Goal: Task Accomplishment & Management: Complete application form

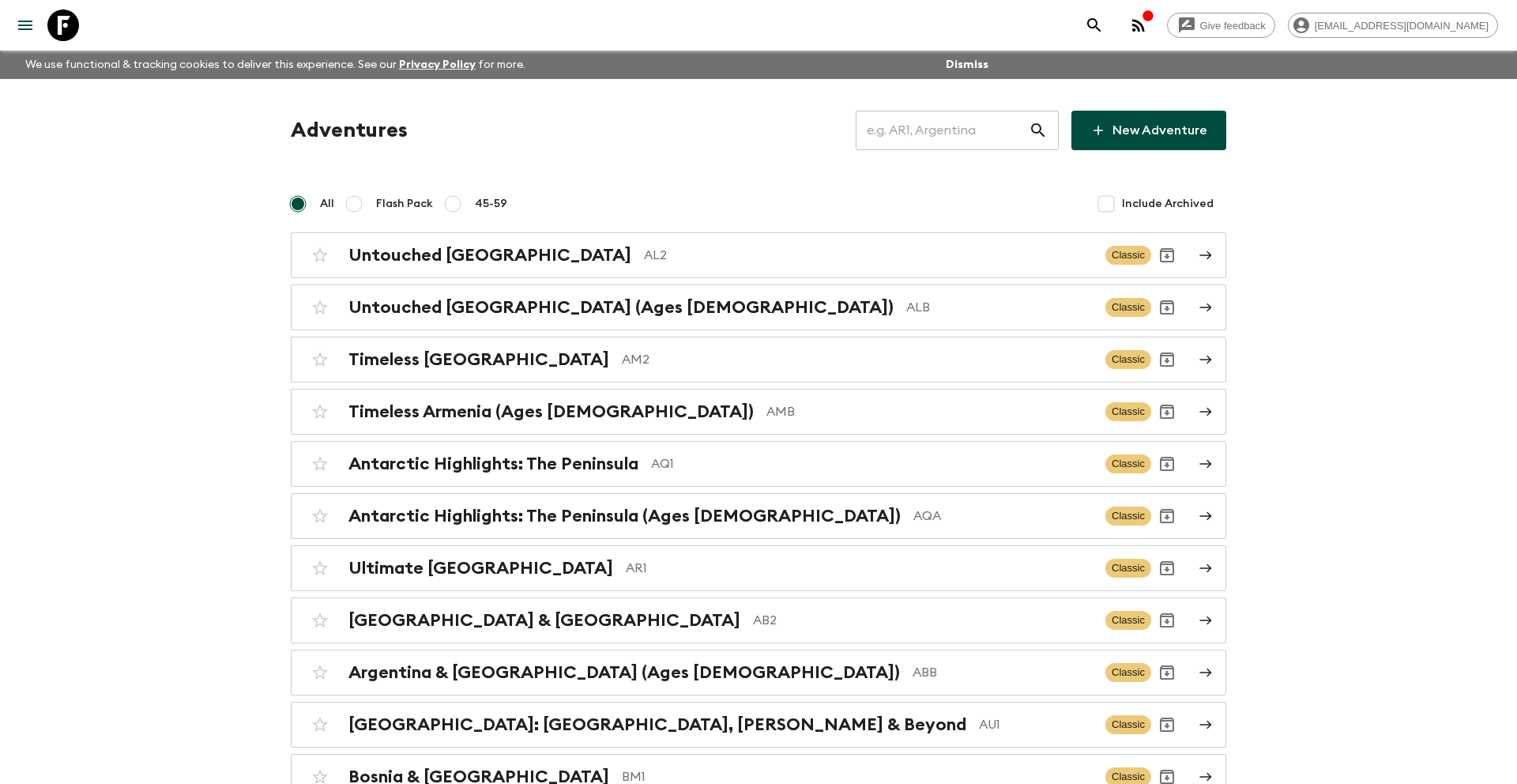
click at [945, 127] on input "text" at bounding box center [942, 130] width 173 height 44
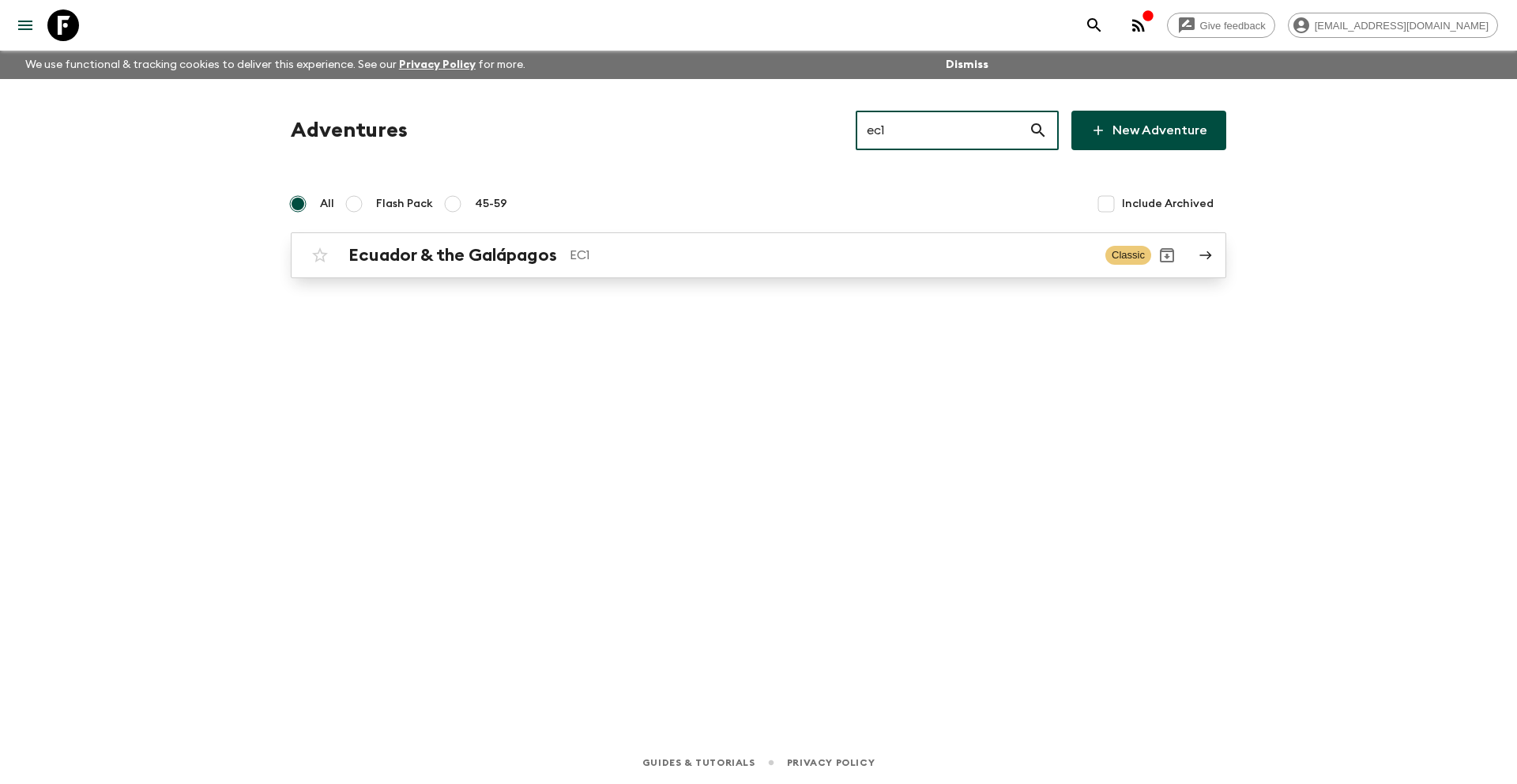
type input "ec1"
click at [531, 274] on link "Ecuador & the Galápagos EC1 Classic" at bounding box center [758, 255] width 936 height 46
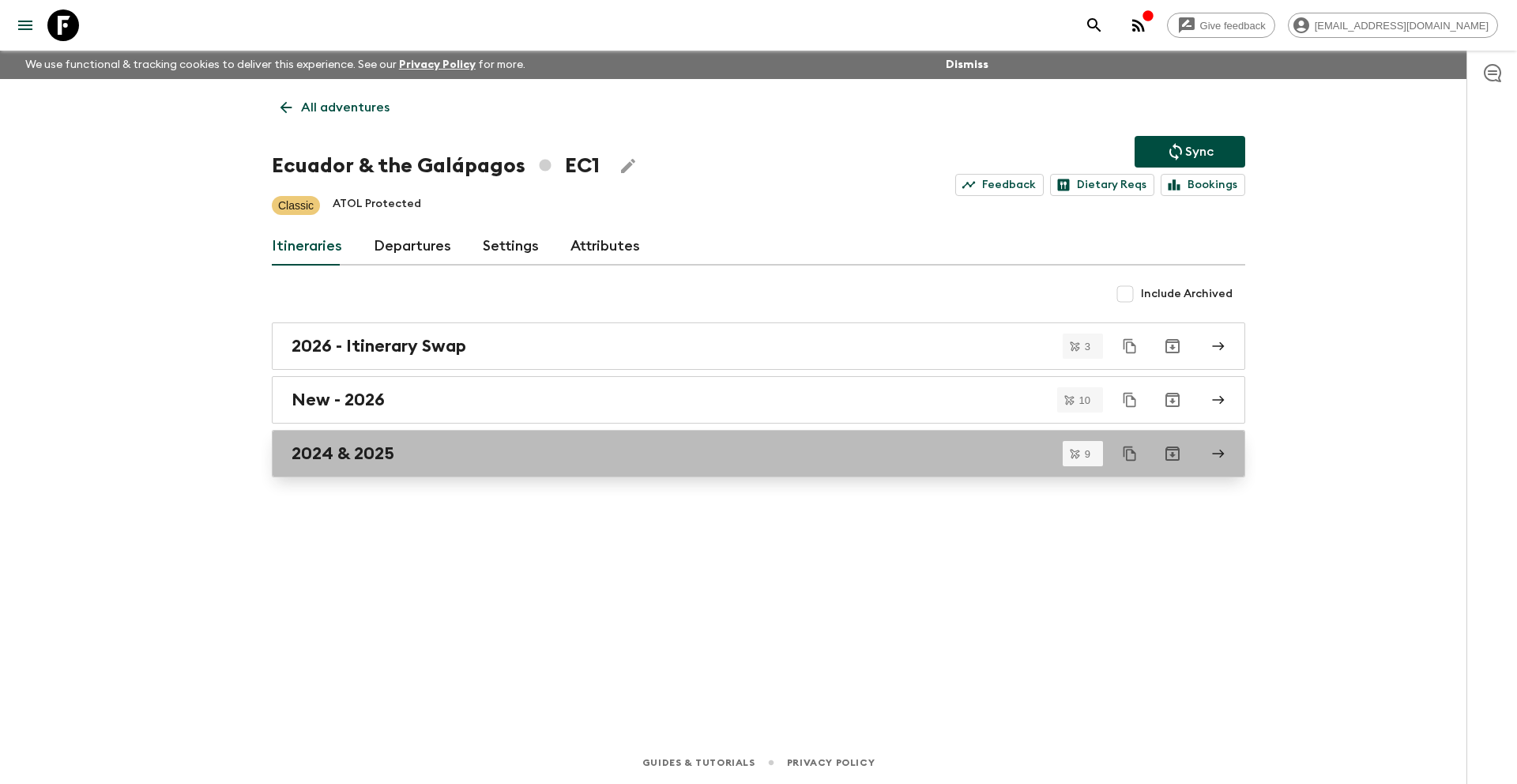
click at [369, 457] on h2 "2024 & 2025" at bounding box center [343, 454] width 103 height 21
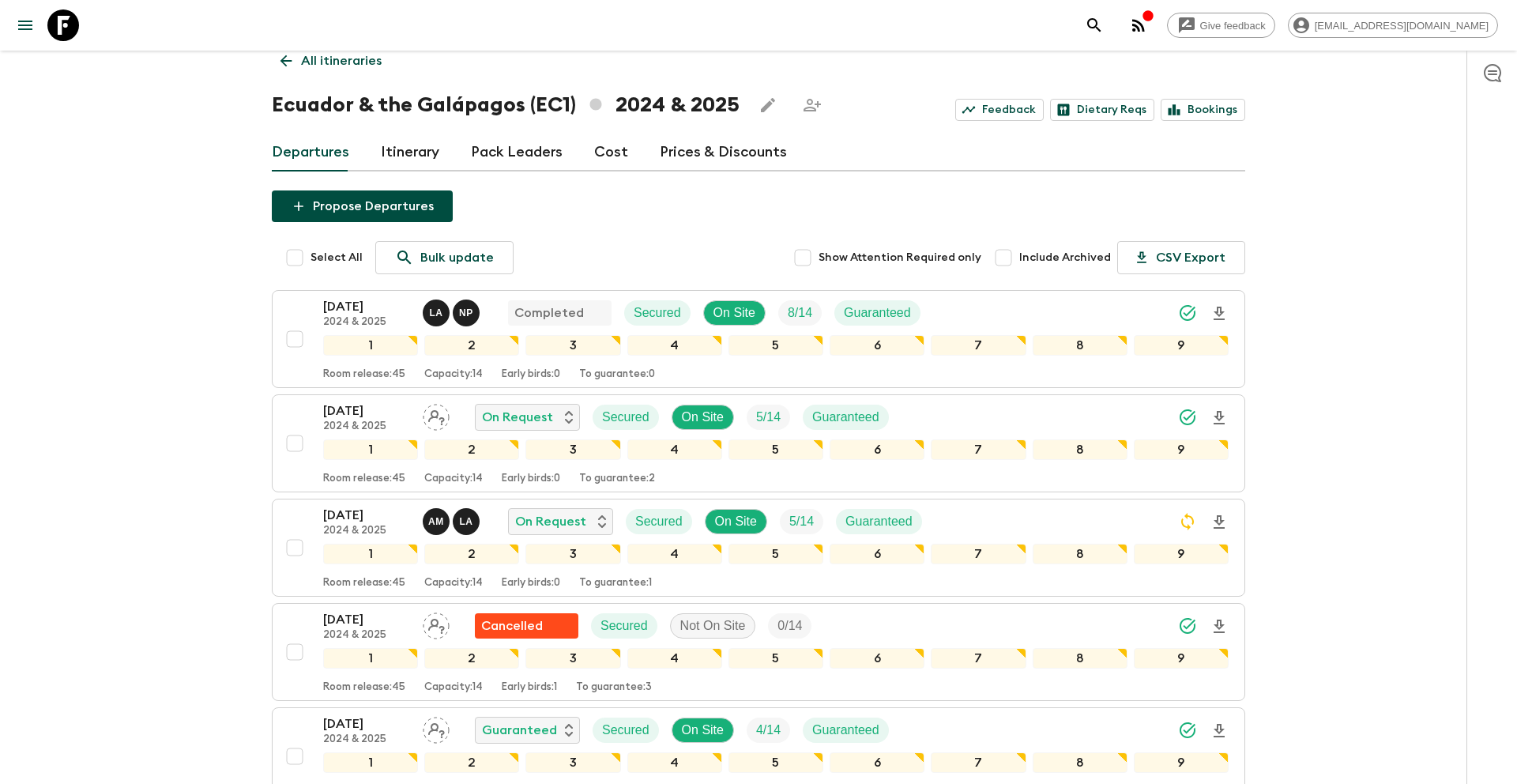
scroll to position [42, 0]
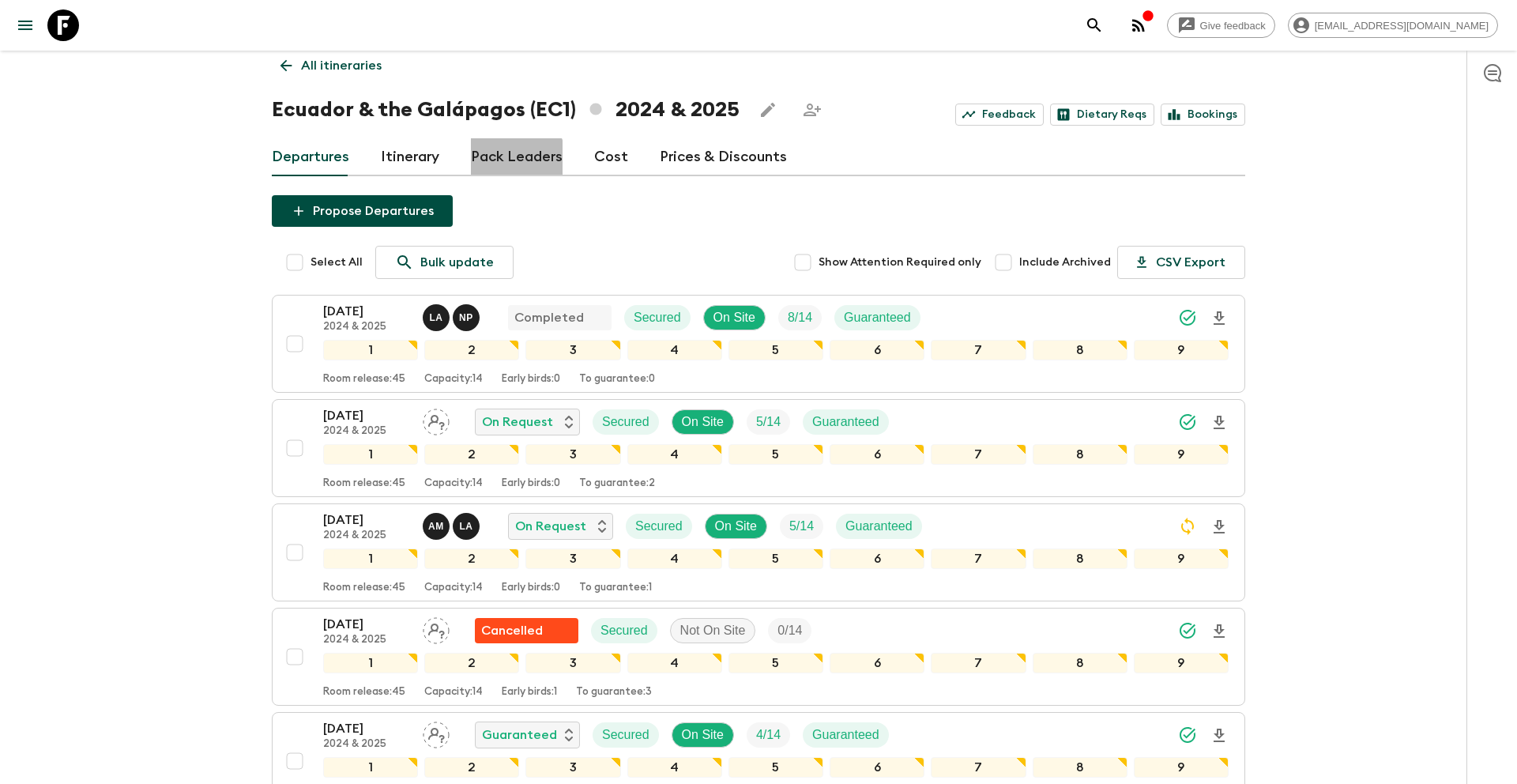
click at [513, 158] on link "Pack Leaders" at bounding box center [517, 157] width 91 height 38
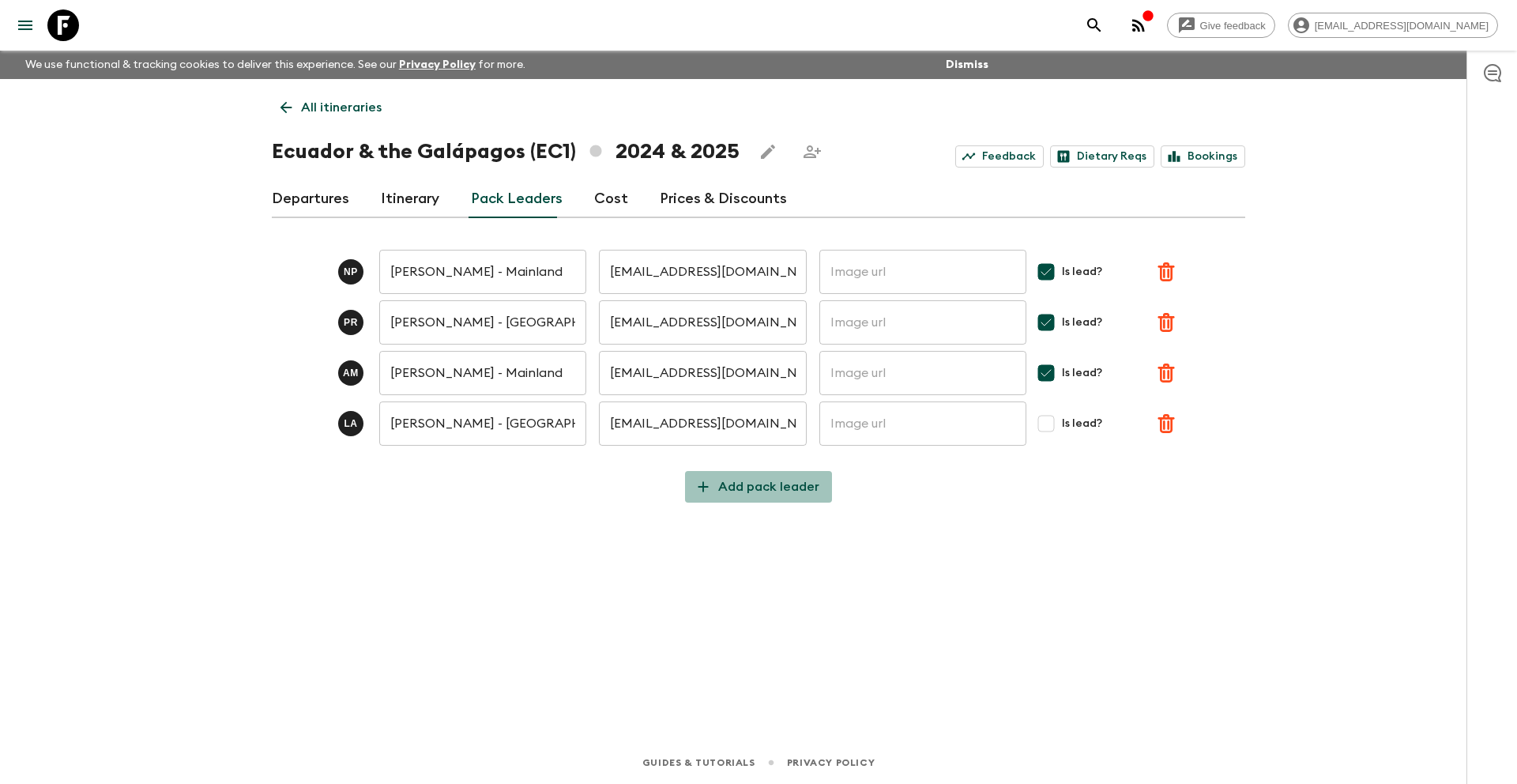
click at [760, 482] on p "Add pack leader" at bounding box center [769, 486] width 101 height 19
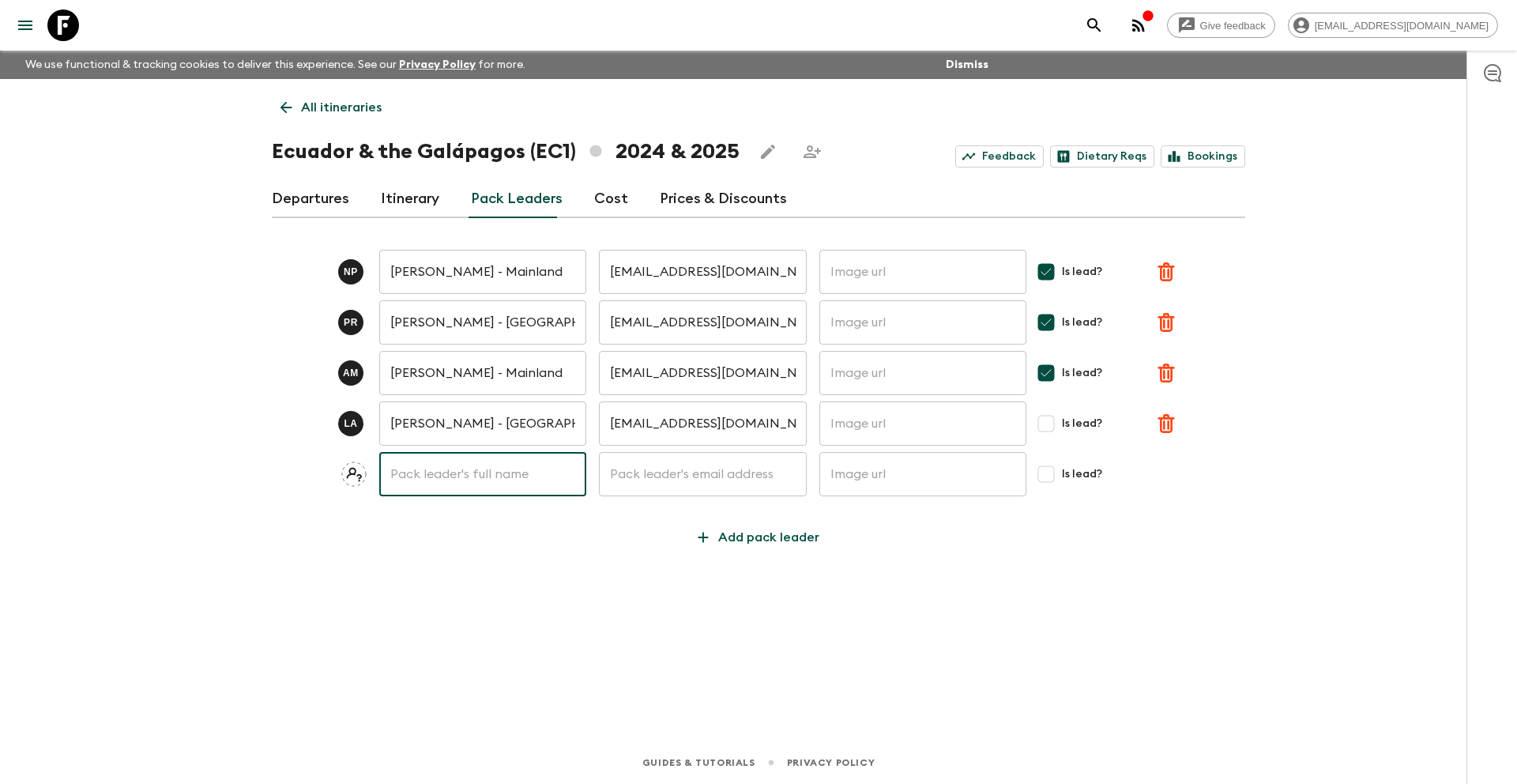
click at [458, 454] on input "text" at bounding box center [482, 474] width 207 height 44
click at [448, 486] on input "text" at bounding box center [482, 474] width 207 height 44
drag, startPoint x: 430, startPoint y: 476, endPoint x: 360, endPoint y: 468, distance: 70.5
click at [360, 468] on div "Jo ​ ​ ​ Is lead?" at bounding box center [758, 474] width 974 height 44
paste input "[PERSON_NAME]"
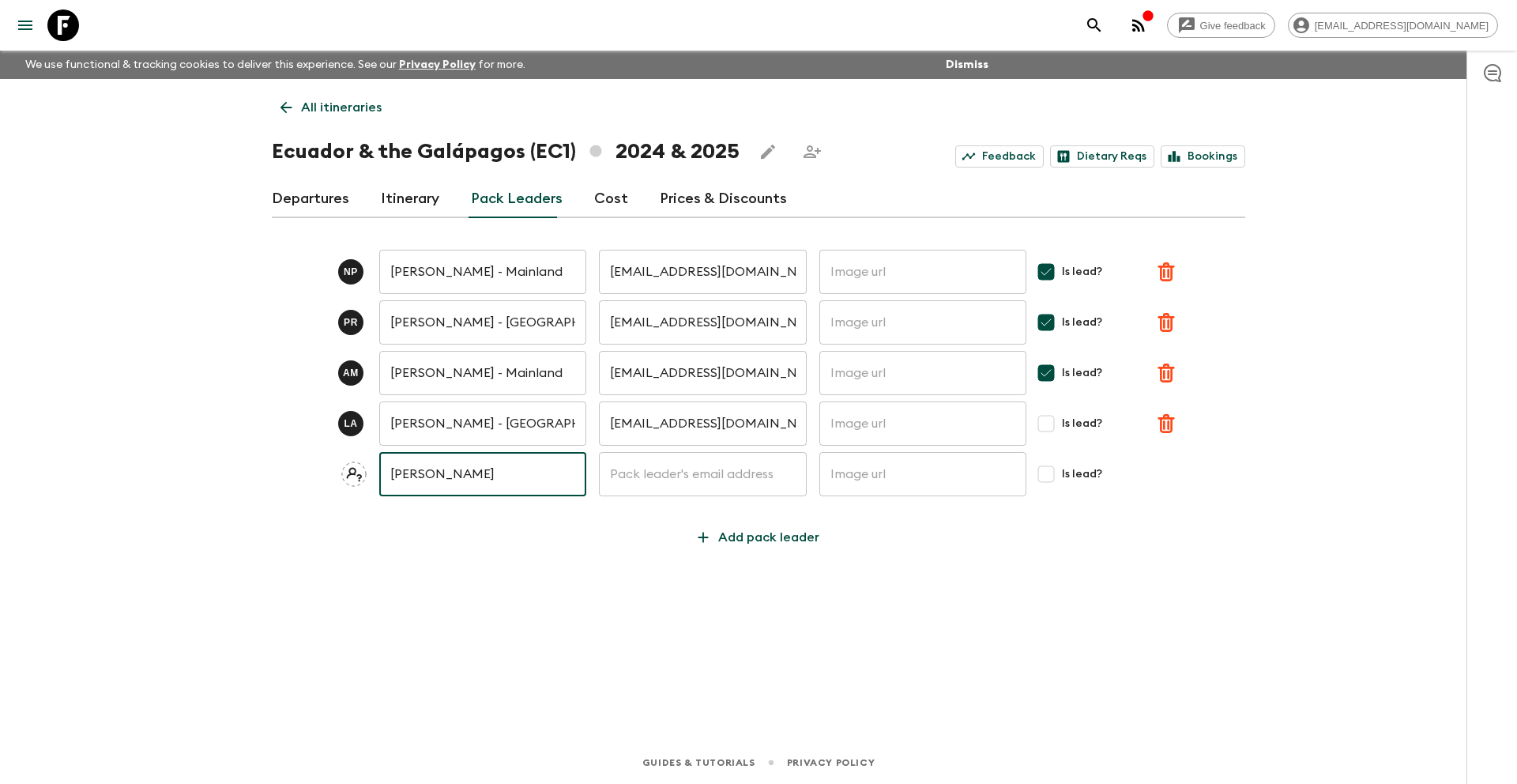
type input "[PERSON_NAME]"
click at [739, 480] on input "text" at bounding box center [701, 474] width 207 height 44
paste input "[EMAIL_ADDRESS][DOMAIN_NAME]"
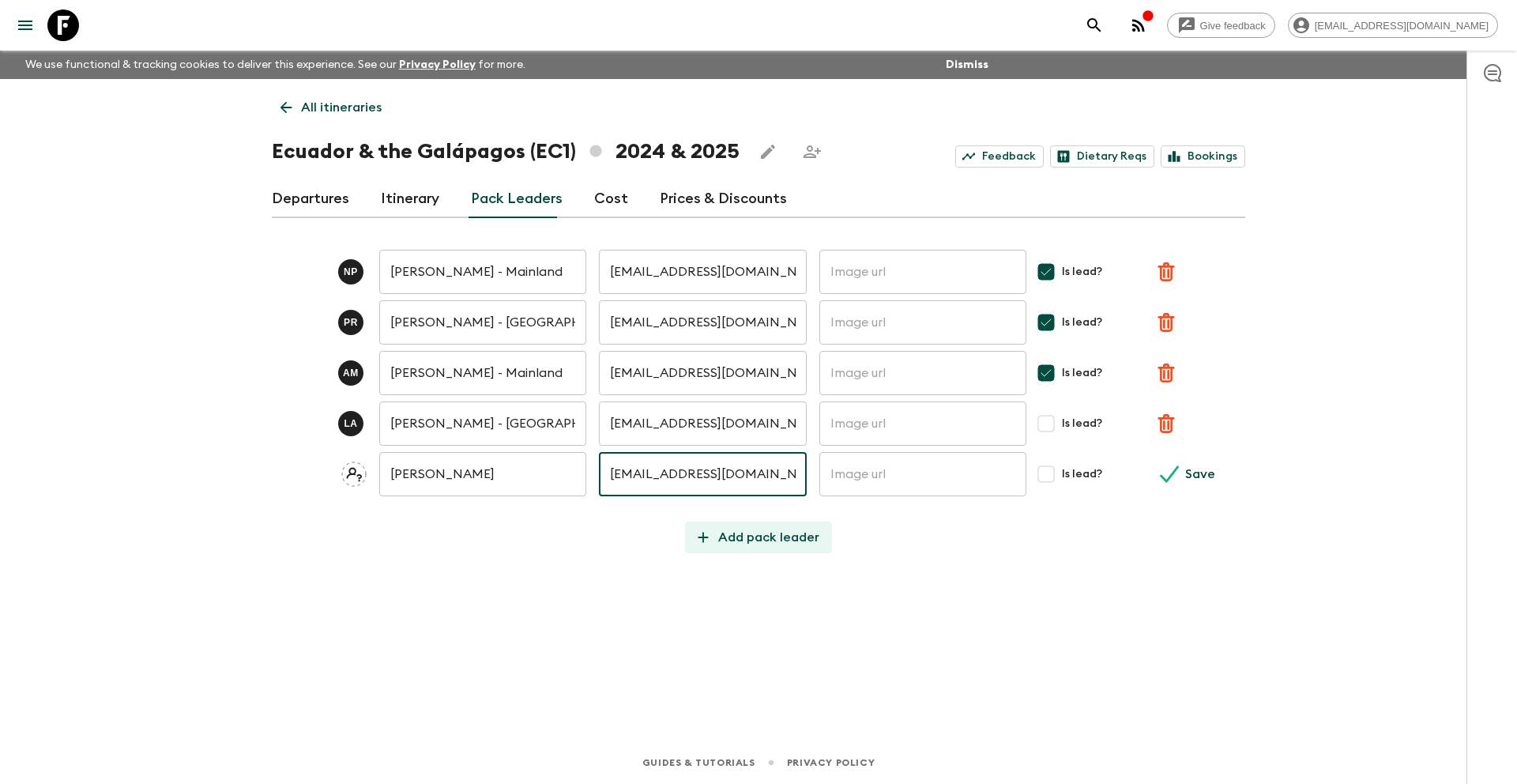
type input "[EMAIL_ADDRESS][DOMAIN_NAME]"
click at [766, 540] on p "Add pack leader" at bounding box center [769, 538] width 101 height 19
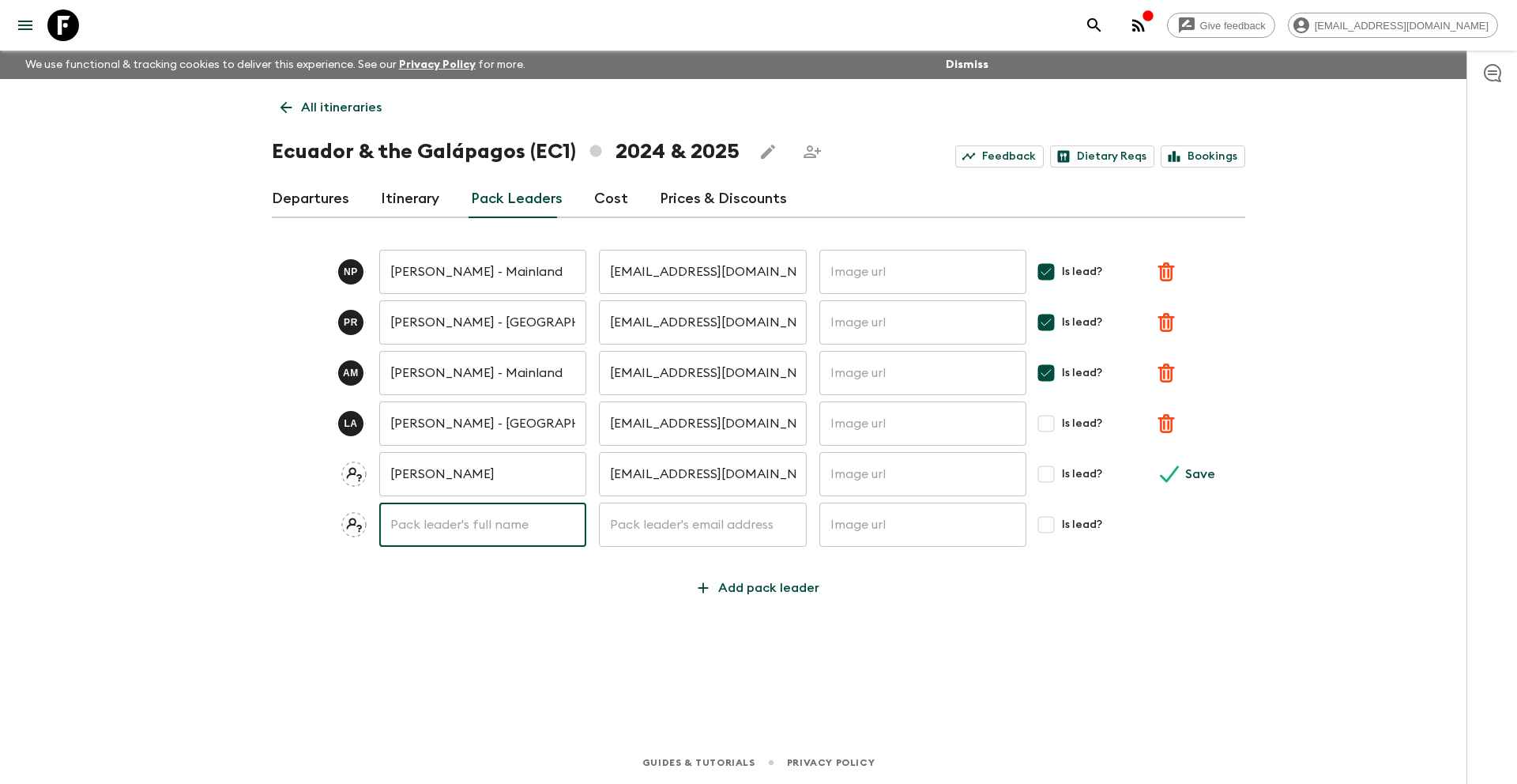
click at [435, 530] on input "text" at bounding box center [482, 524] width 207 height 44
paste input "[PERSON_NAME]"
type input "[PERSON_NAME]"
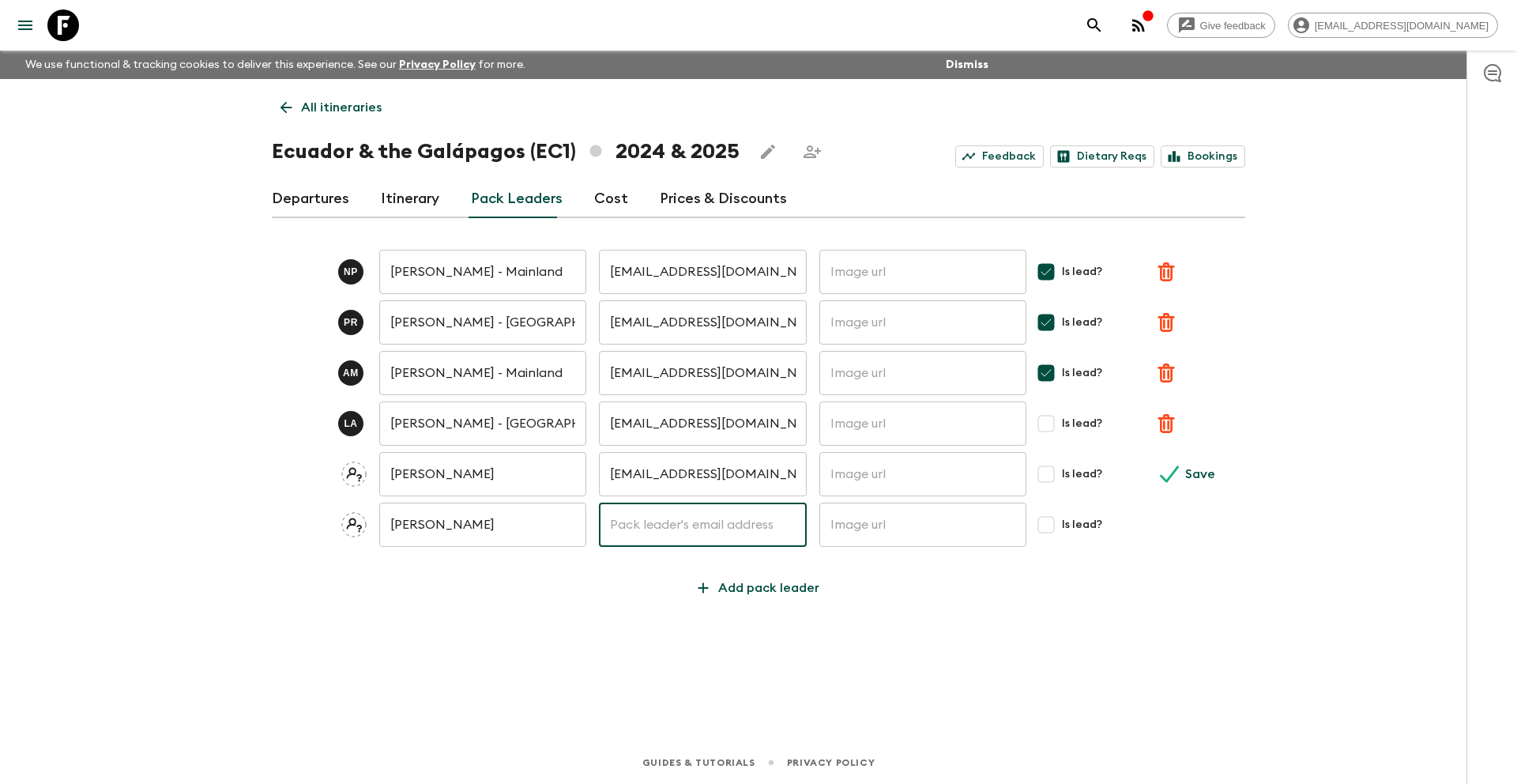
click at [662, 523] on input "text" at bounding box center [701, 524] width 207 height 44
click at [672, 528] on input "text" at bounding box center [701, 524] width 207 height 44
paste input "[PERSON_NAME][EMAIL_ADDRESS][PERSON_NAME][DOMAIN_NAME]"
type input "[PERSON_NAME][EMAIL_ADDRESS][PERSON_NAME][DOMAIN_NAME]"
click at [1038, 477] on input "Is lead?" at bounding box center [1046, 473] width 31 height 31
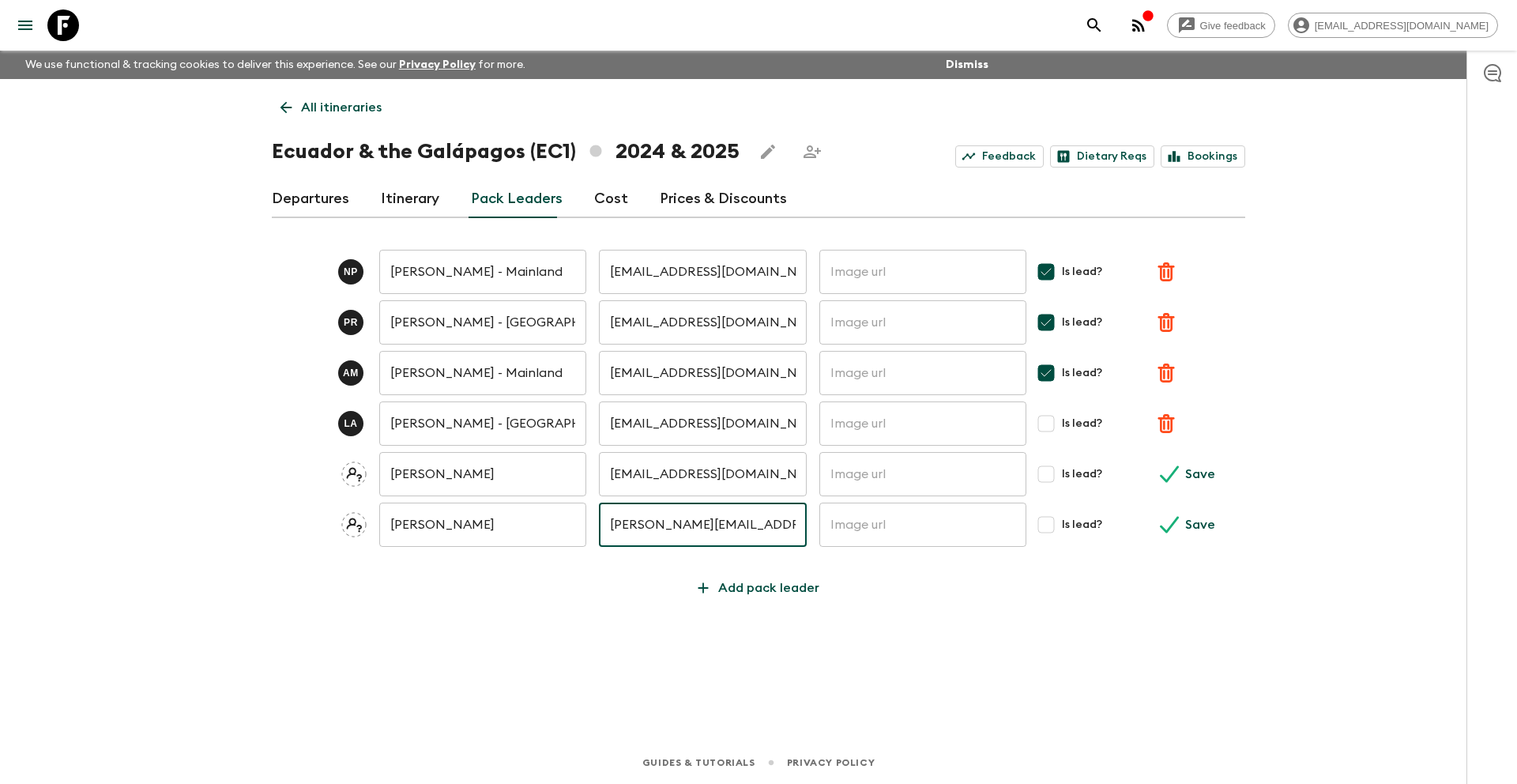
checkbox input "true"
click at [1049, 421] on input "Is lead?" at bounding box center [1046, 422] width 31 height 31
checkbox input "true"
click at [1050, 524] on input "Is lead?" at bounding box center [1046, 524] width 31 height 31
checkbox input "true"
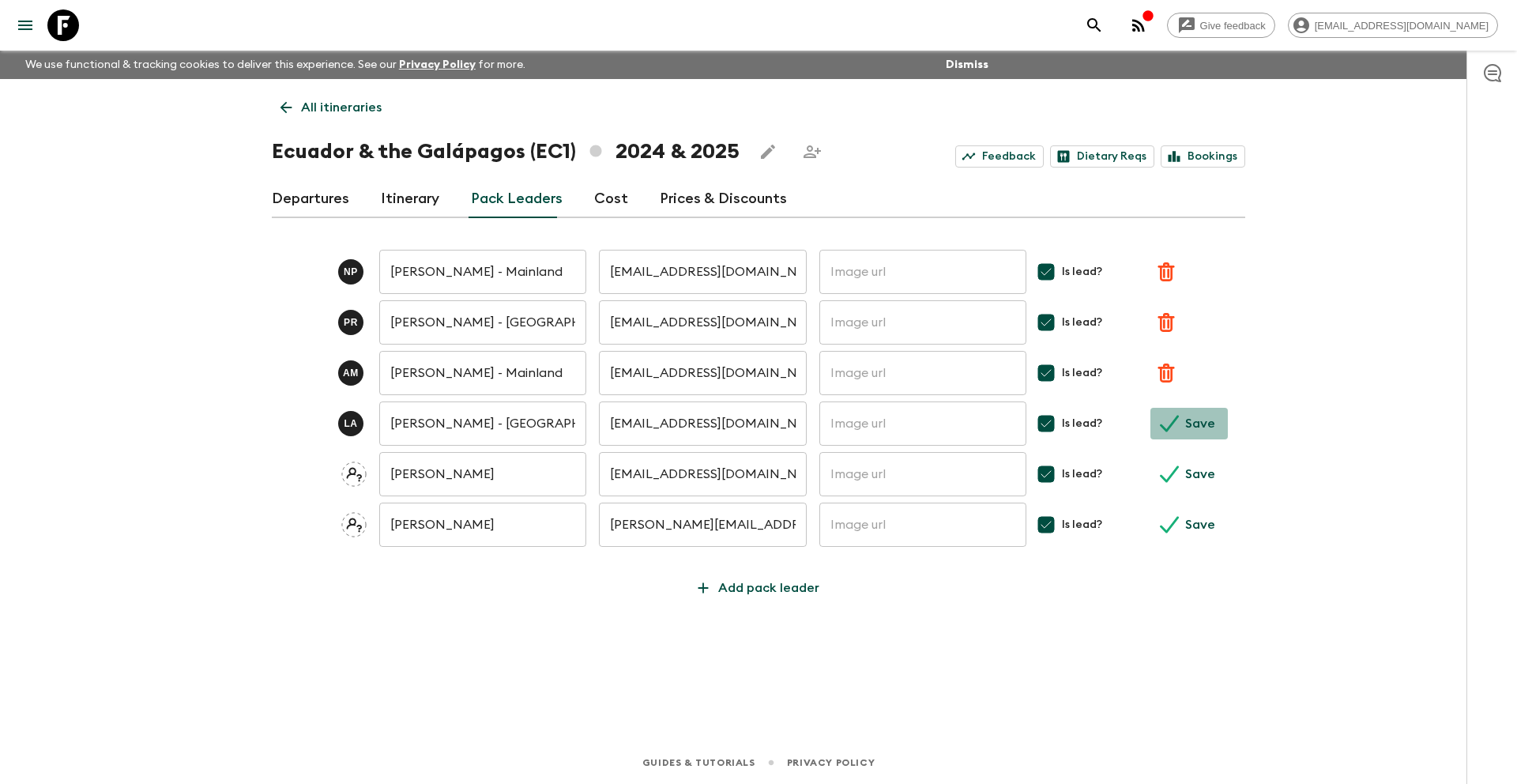
click at [1188, 425] on p "Save" at bounding box center [1200, 423] width 30 height 19
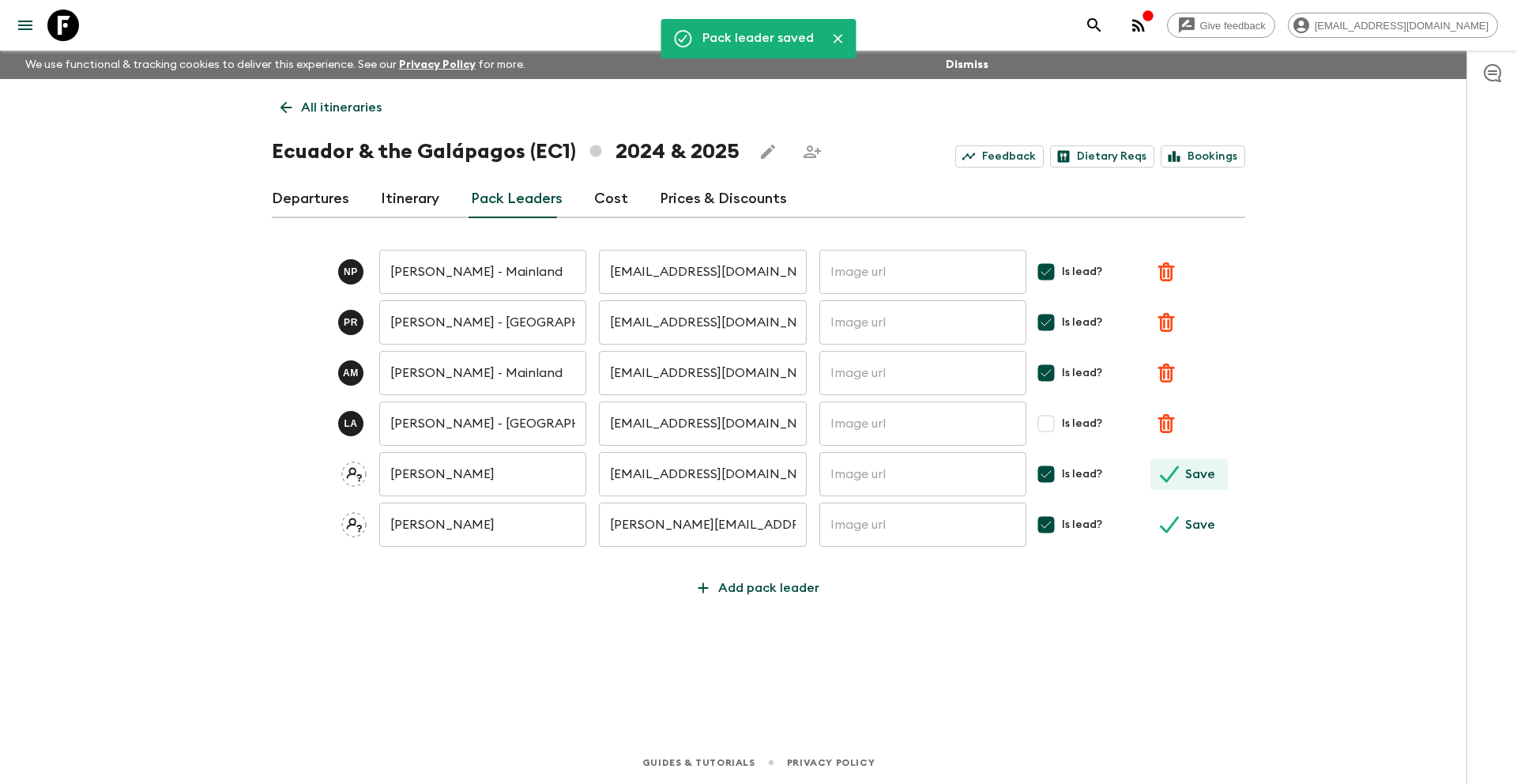
checkbox input "true"
click at [1187, 467] on p "Save" at bounding box center [1200, 474] width 30 height 19
click at [1047, 523] on input "Is lead?" at bounding box center [1046, 524] width 31 height 31
checkbox input "true"
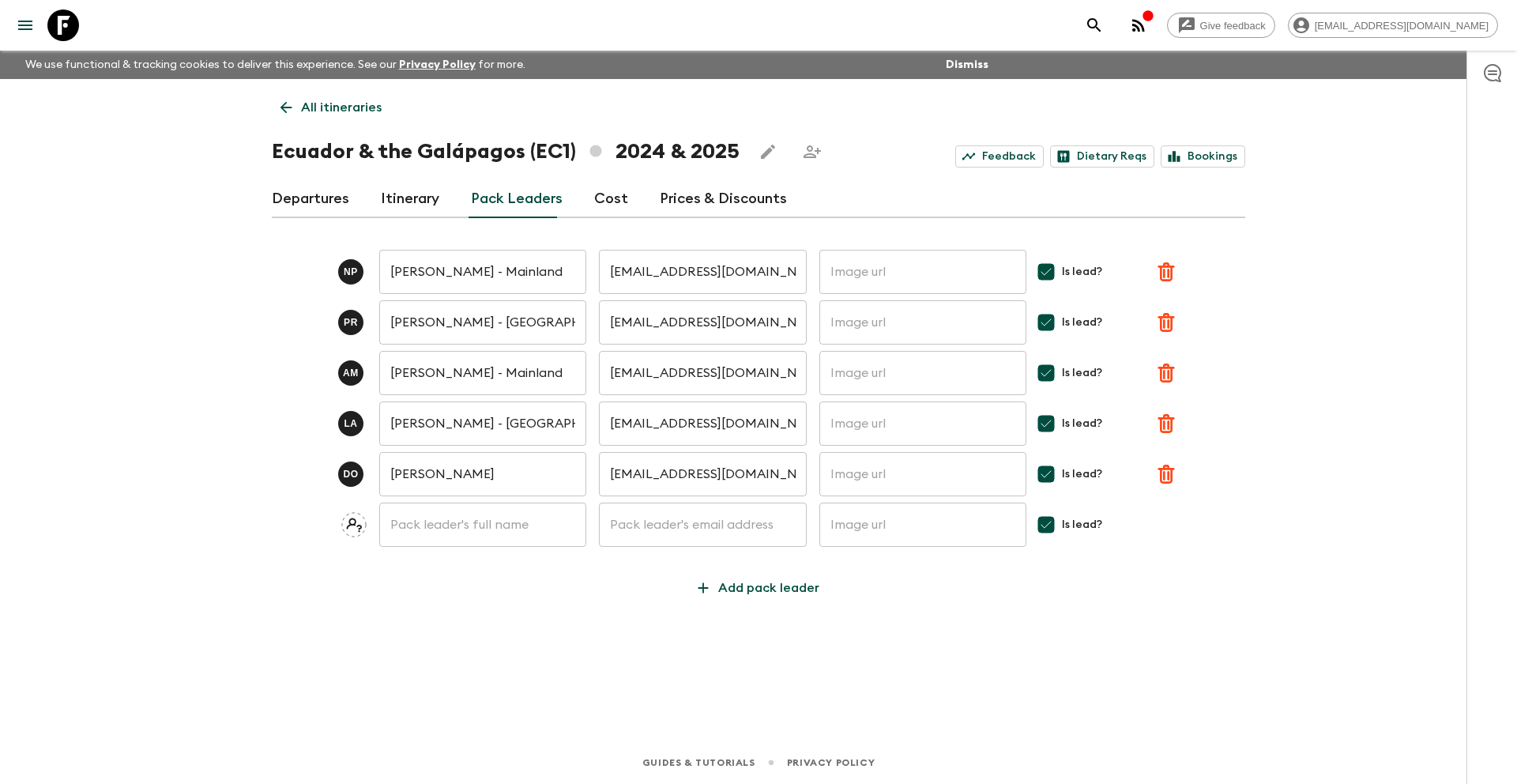
click at [528, 529] on input "text" at bounding box center [482, 524] width 207 height 44
click at [657, 532] on input "text" at bounding box center [701, 524] width 207 height 44
paste input "[PERSON_NAME][EMAIL_ADDRESS][PERSON_NAME][DOMAIN_NAME]"
type input "[PERSON_NAME][EMAIL_ADDRESS][PERSON_NAME][DOMAIN_NAME]"
click at [443, 522] on input "text" at bounding box center [482, 524] width 207 height 44
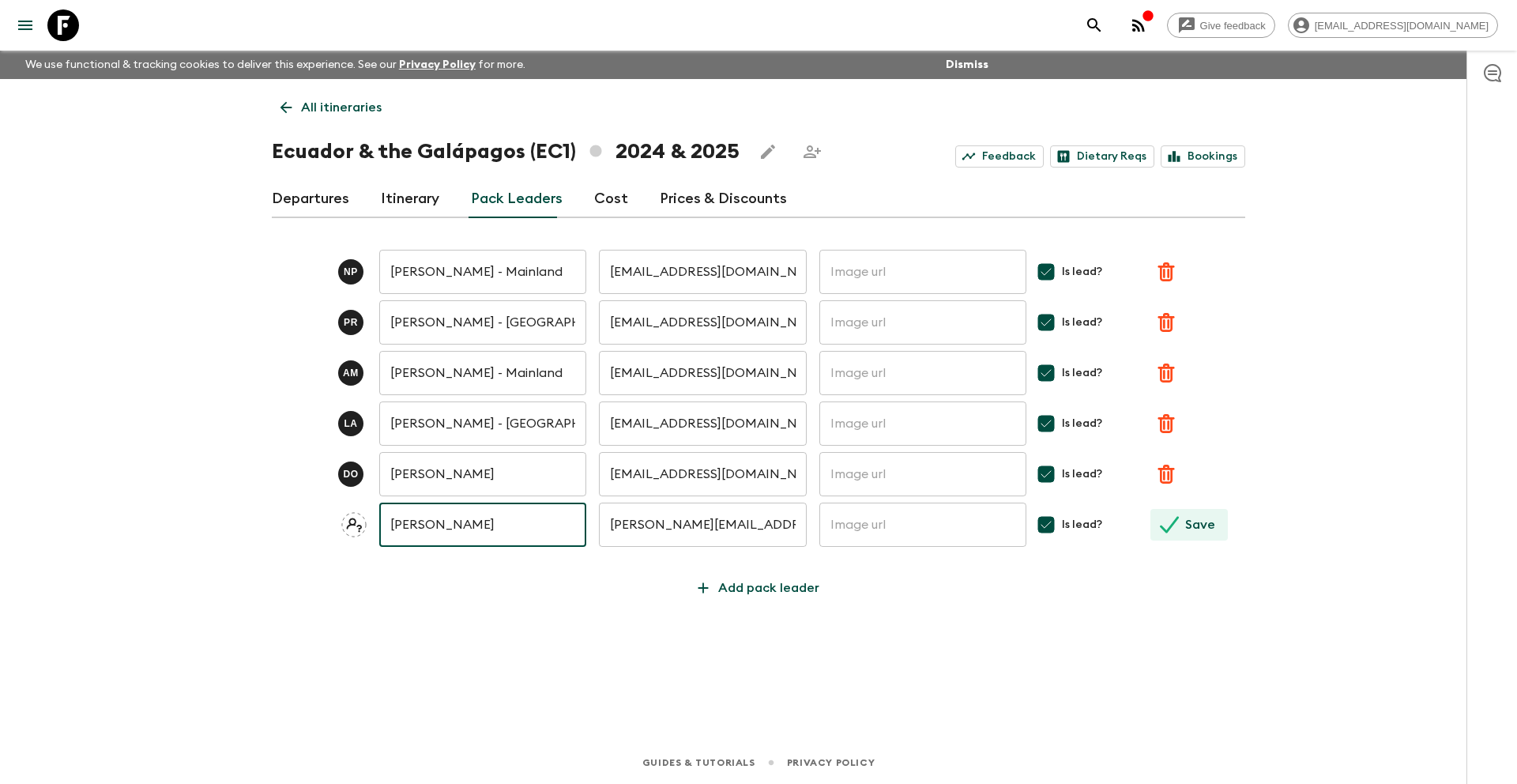
type input "[PERSON_NAME]"
click at [1179, 519] on button "Save" at bounding box center [1189, 524] width 77 height 31
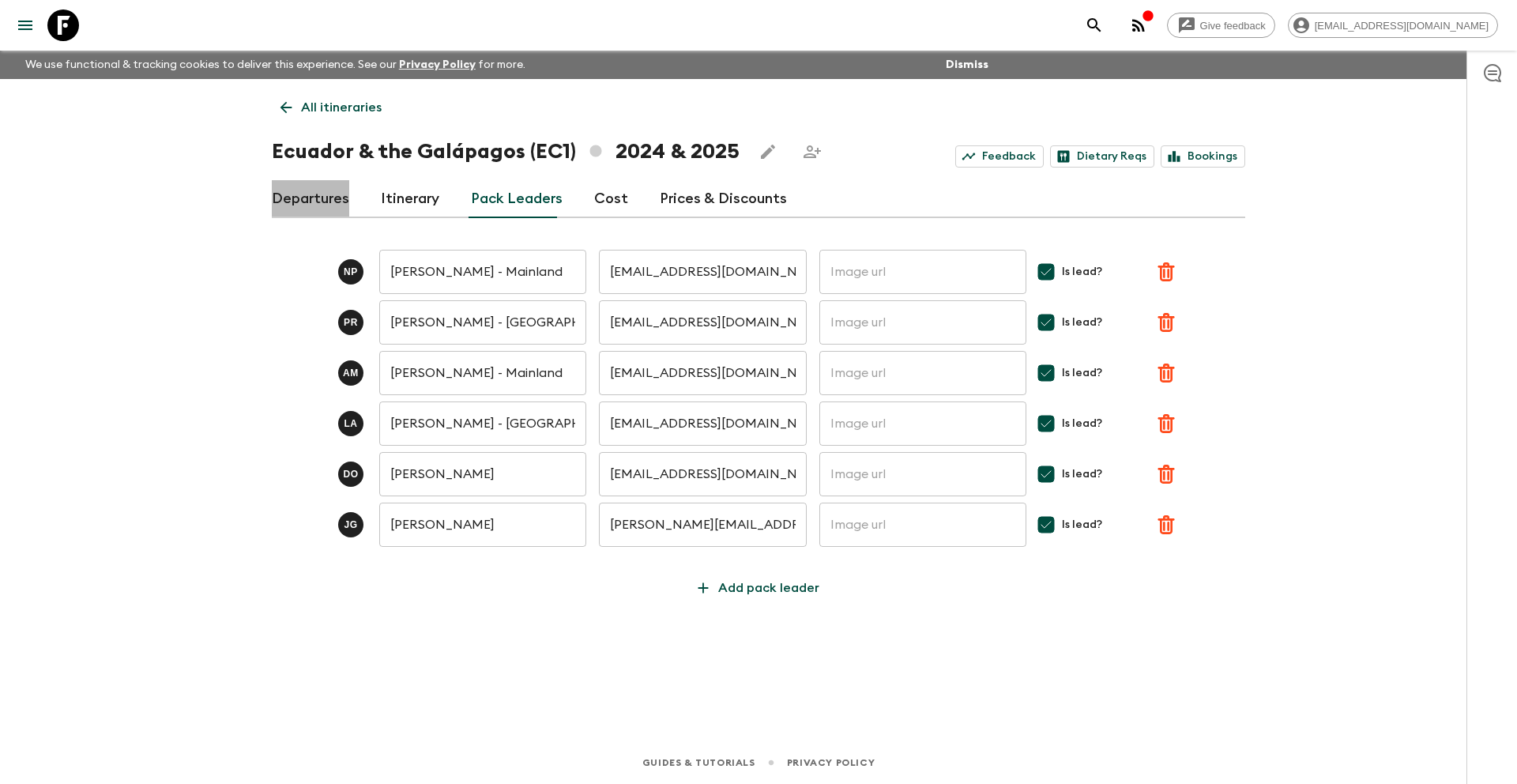
click at [324, 201] on link "Departures" at bounding box center [310, 199] width 77 height 38
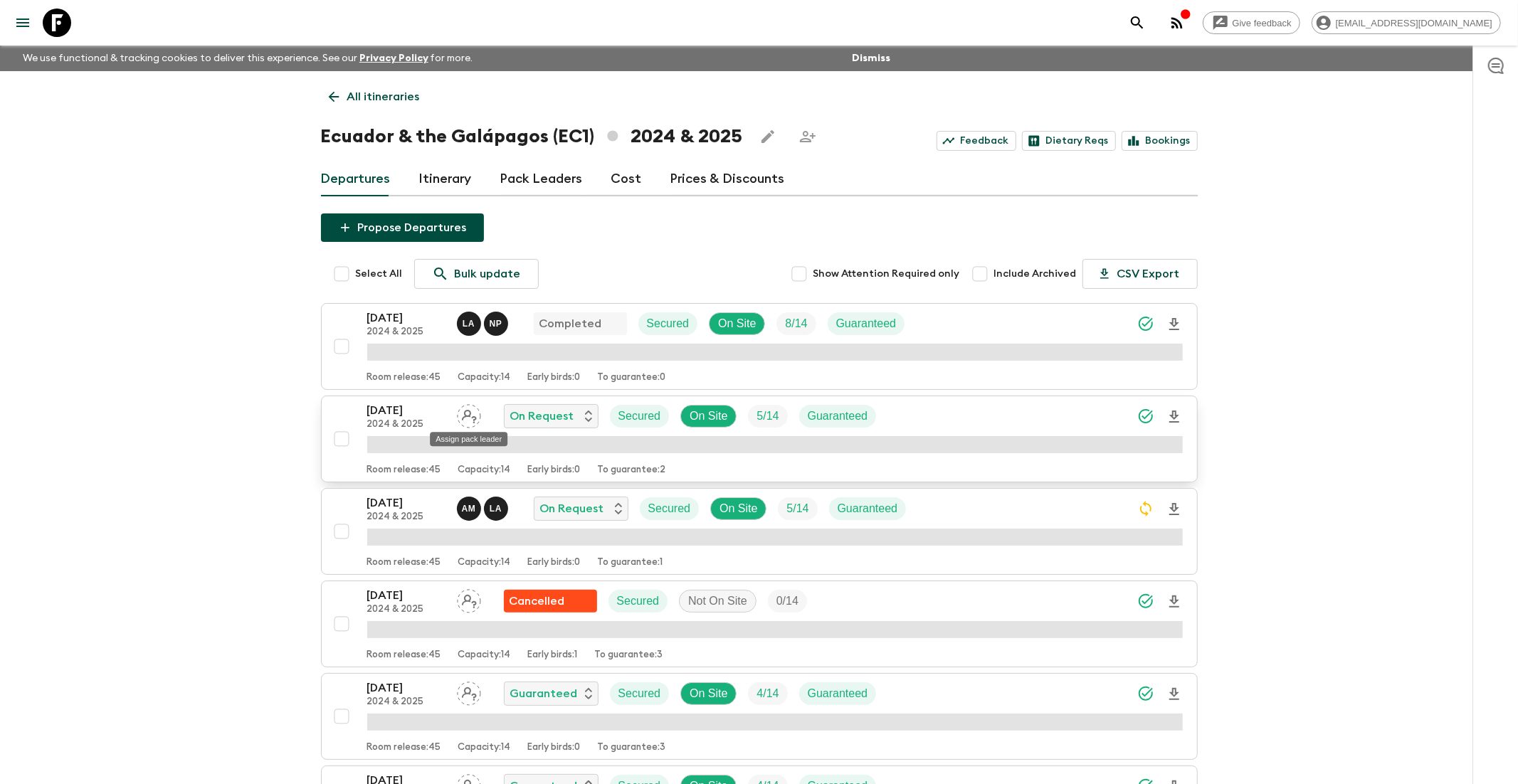
click at [468, 419] on icon "Assign pack leader" at bounding box center [469, 416] width 24 height 24
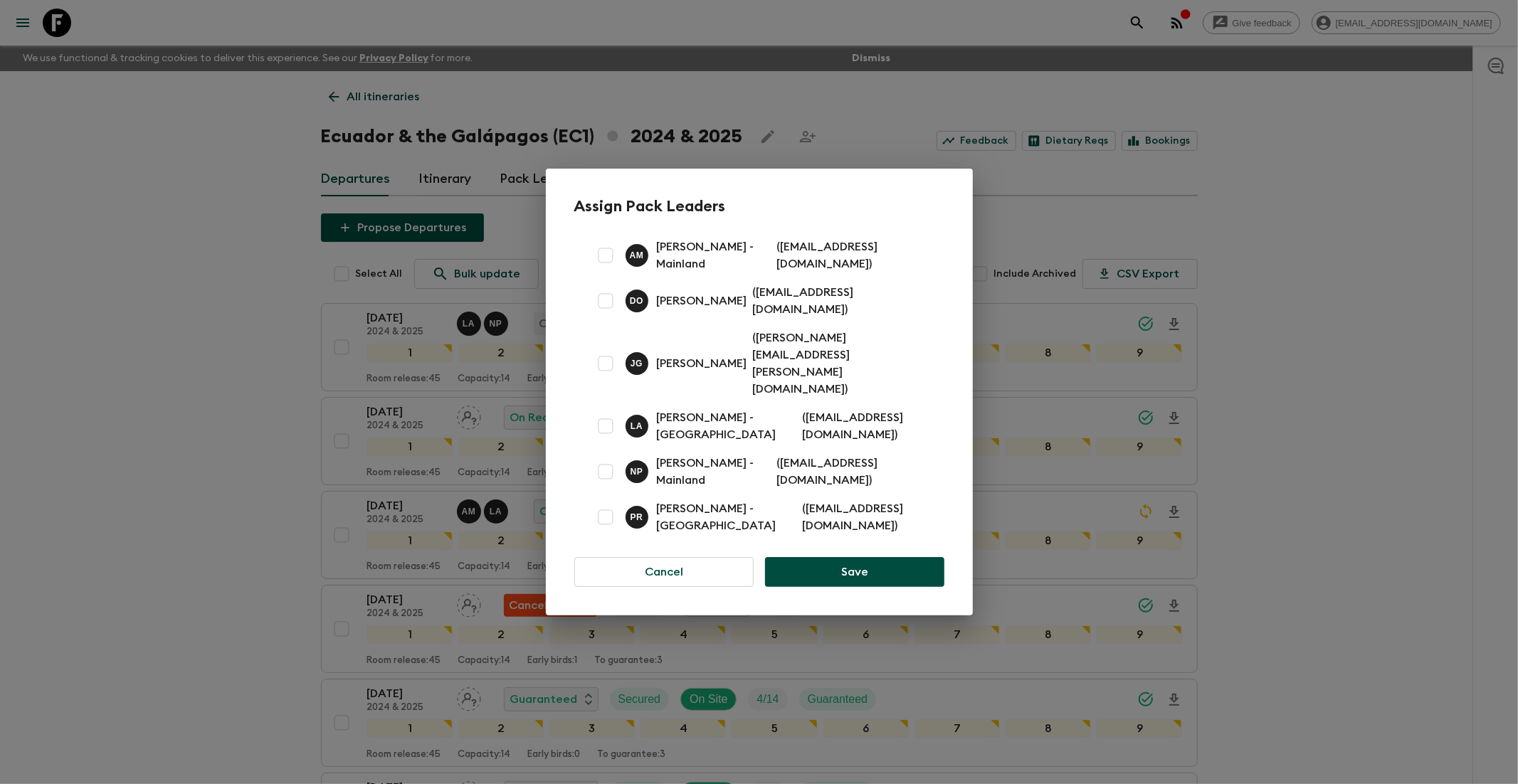
click at [609, 315] on input "checkbox" at bounding box center [605, 301] width 28 height 28
checkbox input "true"
click at [607, 361] on input "checkbox" at bounding box center [605, 363] width 28 height 28
checkbox input "true"
click at [831, 557] on button "Save" at bounding box center [854, 572] width 178 height 30
